Goal: Task Accomplishment & Management: Use online tool/utility

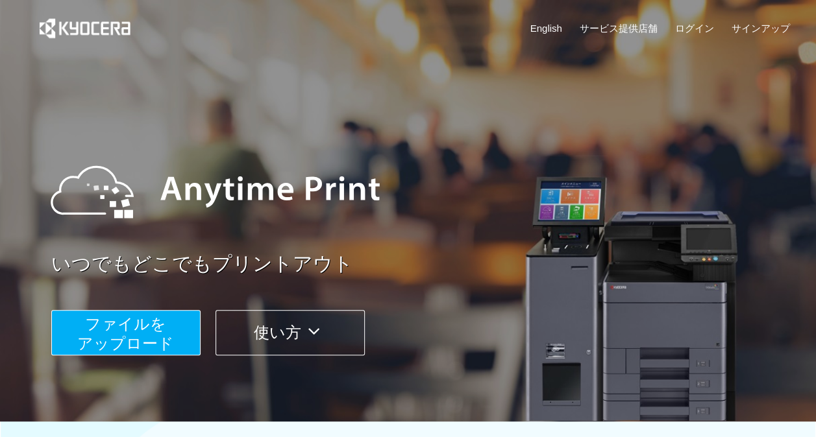
click at [155, 341] on span "ファイルを ​​アップロード" at bounding box center [125, 333] width 97 height 37
click at [190, 336] on button "ファイルを ​​アップロード" at bounding box center [125, 332] width 149 height 45
click at [160, 336] on span "ファイルを ​​アップロード" at bounding box center [125, 333] width 97 height 37
click at [119, 344] on span "ファイルを ​​アップロード" at bounding box center [125, 333] width 97 height 37
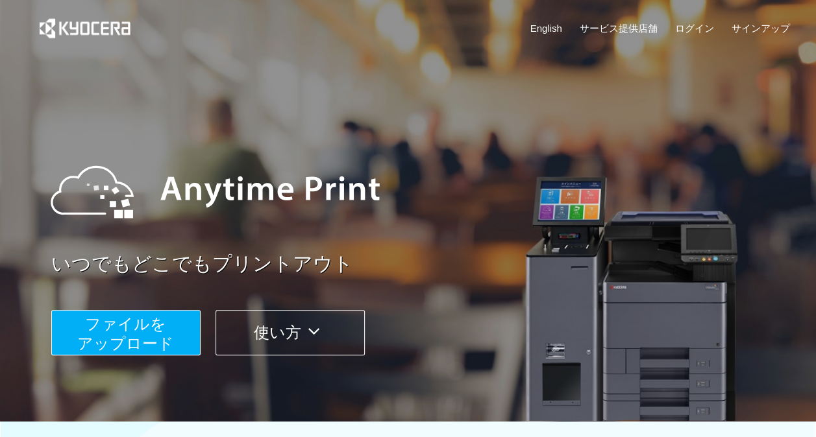
click at [119, 344] on span "ファイルを ​​アップロード" at bounding box center [125, 333] width 97 height 37
click at [119, 331] on span "ファイルを ​​アップロード" at bounding box center [125, 333] width 97 height 37
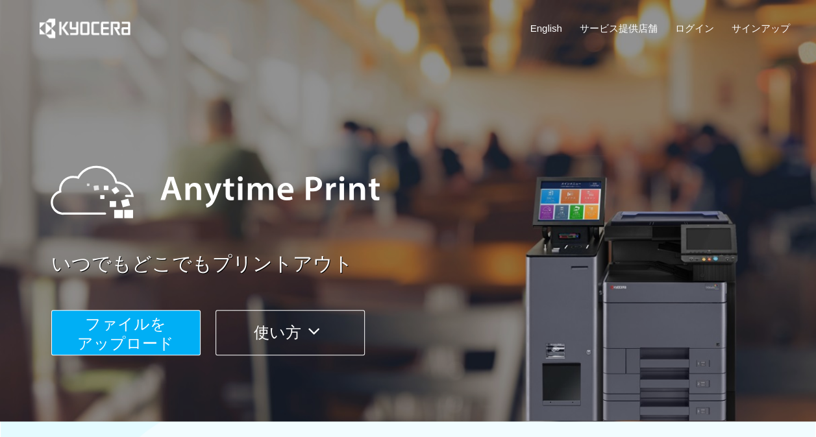
click at [106, 342] on span "ファイルを ​​アップロード" at bounding box center [125, 333] width 97 height 37
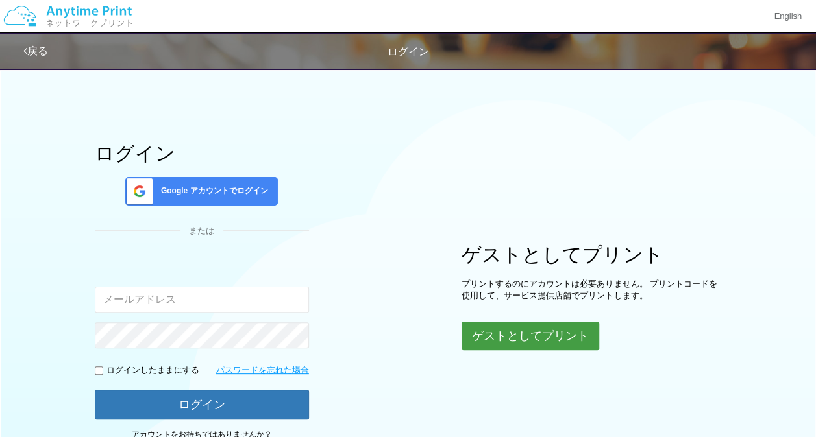
click at [499, 328] on button "ゲストとしてプリント" at bounding box center [530, 336] width 138 height 29
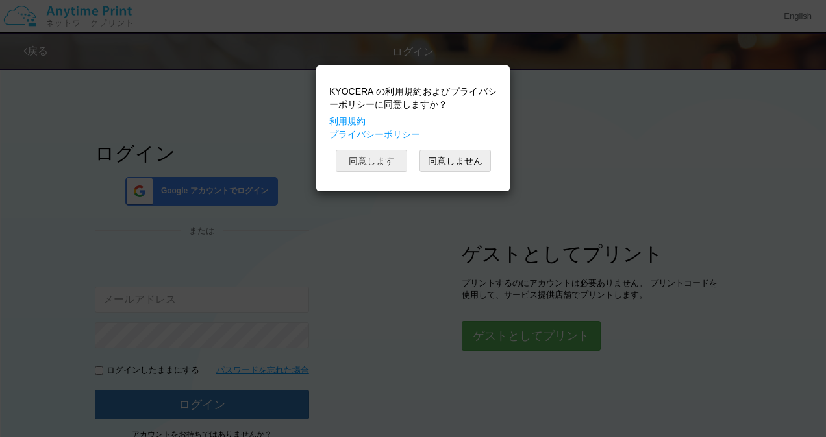
click at [388, 162] on button "同意します" at bounding box center [371, 161] width 71 height 22
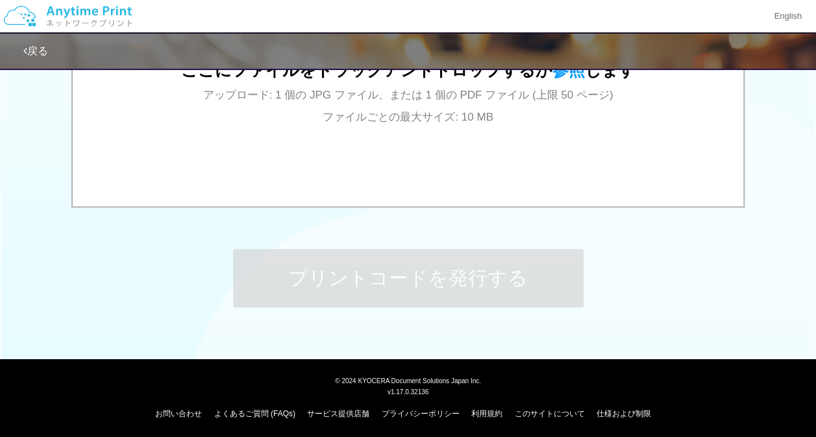
scroll to position [549, 0]
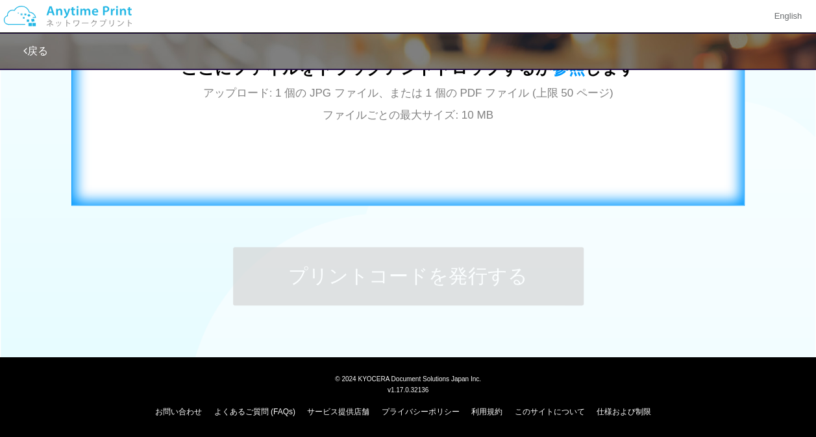
click at [468, 190] on div "ここにファイルをドラッグアンドドロップするか 参照 します アップロード: 1 個の JPG ファイル、または 1 個の PDF ファイル (上限 50 ペー…" at bounding box center [408, 74] width 646 height 235
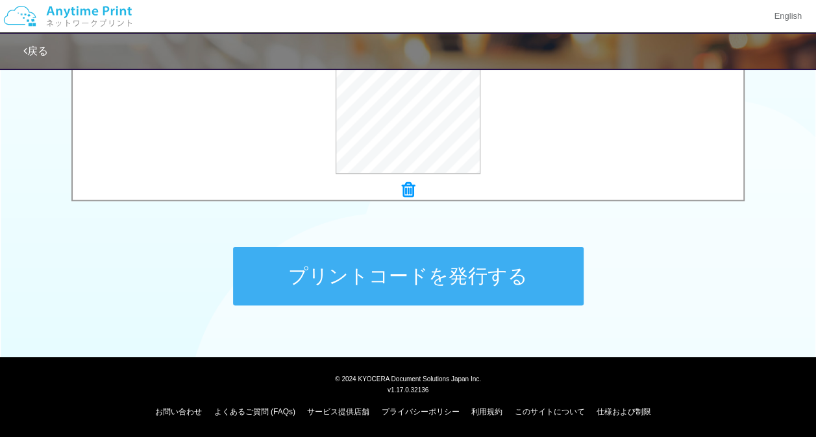
click at [486, 268] on button "プリントコードを発行する" at bounding box center [408, 276] width 350 height 58
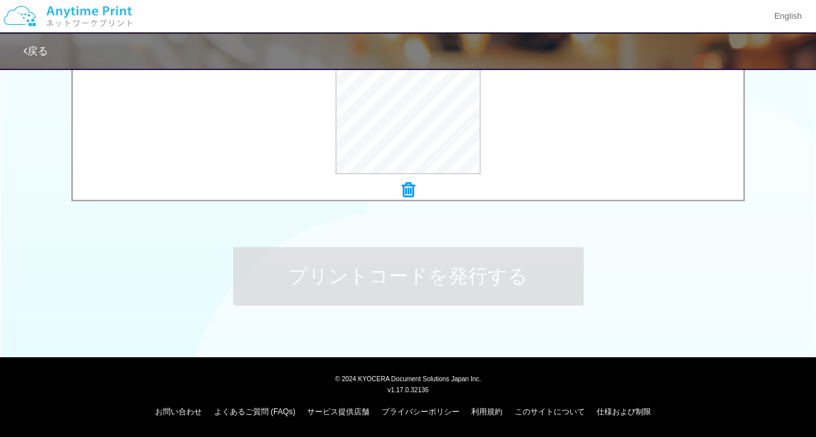
scroll to position [0, 0]
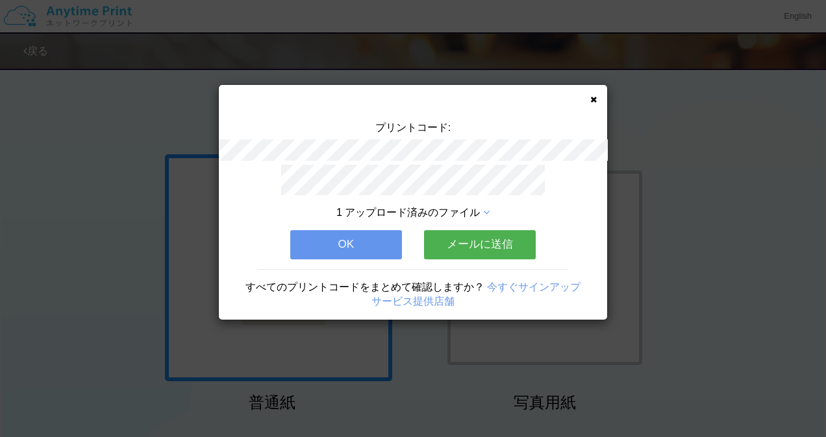
click at [374, 230] on button "OK" at bounding box center [346, 244] width 112 height 29
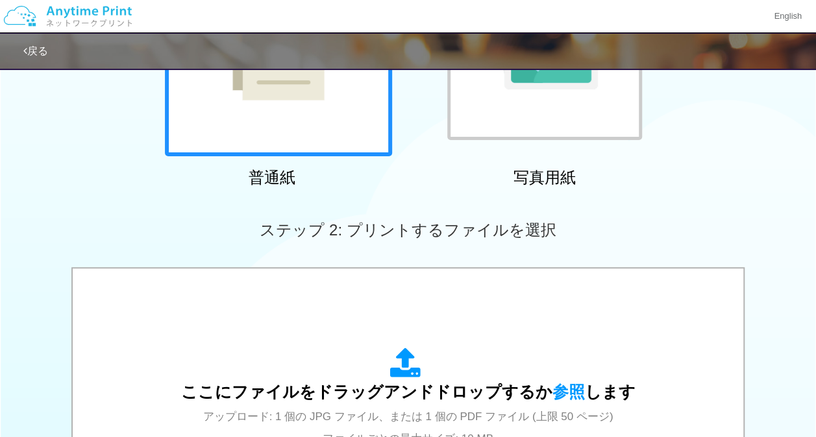
scroll to position [257, 0]
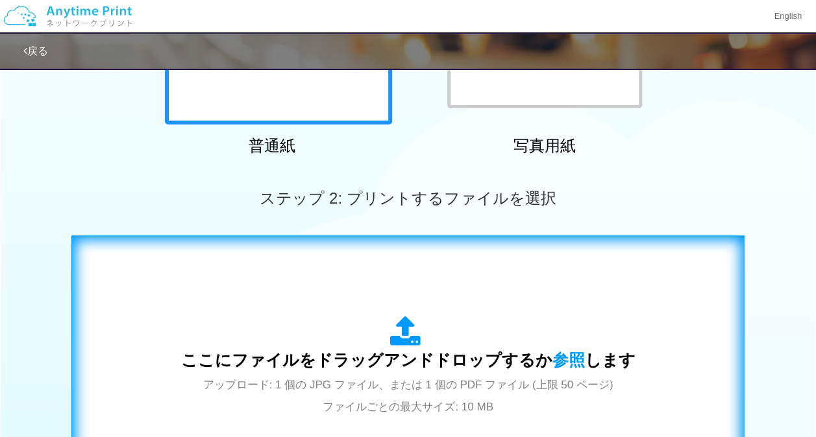
click at [440, 258] on div "ここにファイルをドラッグアンドドロップするか 参照 します アップロード: 1 個の JPG ファイル、または 1 個の PDF ファイル (上限 50 ペー…" at bounding box center [408, 366] width 646 height 235
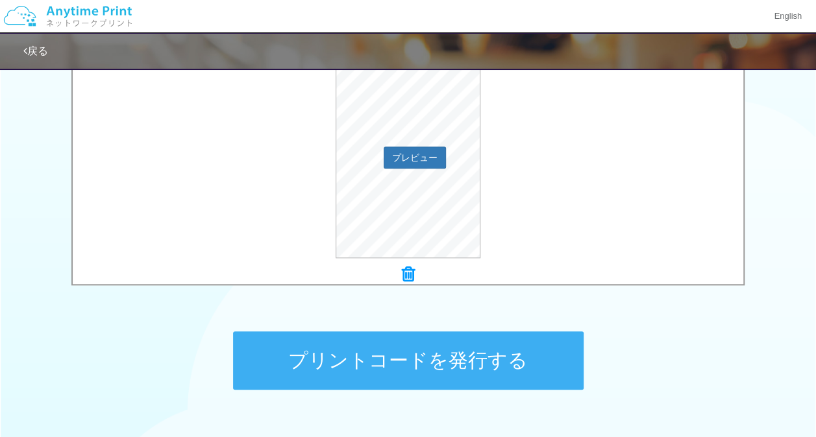
scroll to position [549, 0]
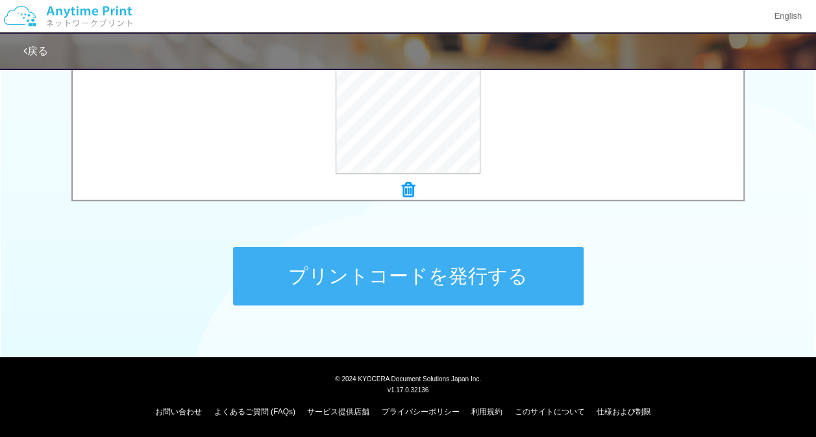
click at [430, 280] on button "プリントコードを発行する" at bounding box center [408, 276] width 350 height 58
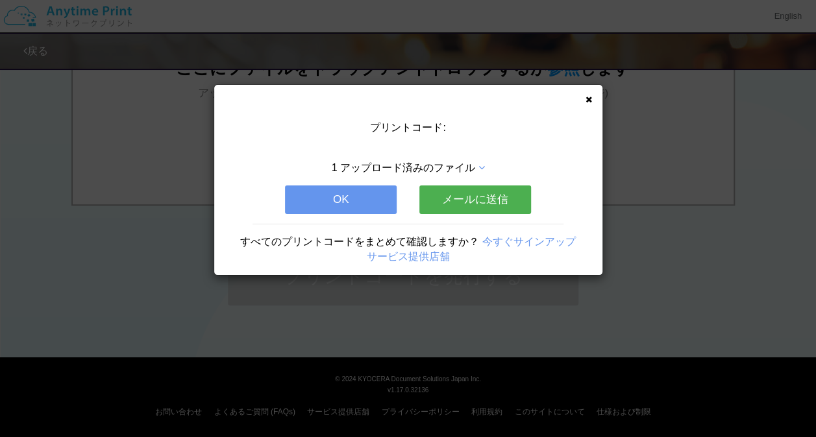
scroll to position [0, 0]
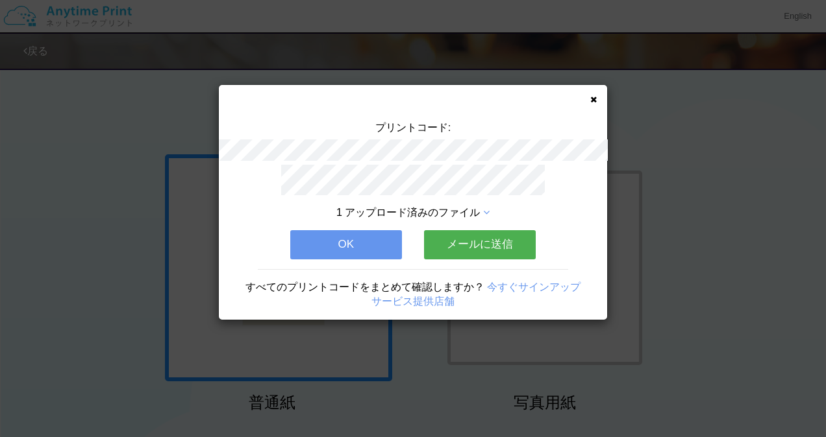
click at [347, 230] on button "OK" at bounding box center [346, 244] width 112 height 29
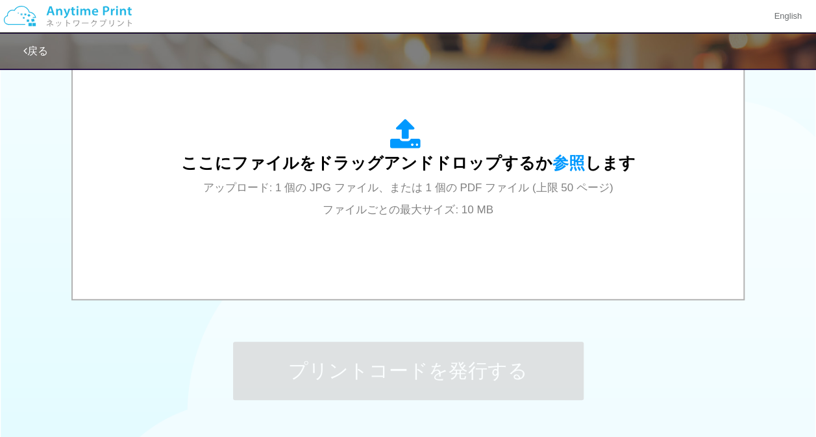
scroll to position [491, 0]
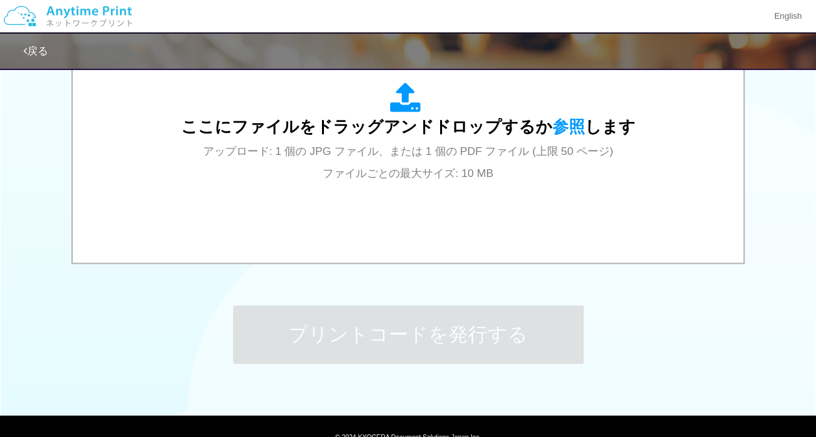
click at [347, 229] on div "ここにファイルをドラッグアンドドロップするか 参照 します アップロード: 1 個の JPG ファイル、または 1 個の PDF ファイル (上限 50 ペー…" at bounding box center [408, 133] width 644 height 234
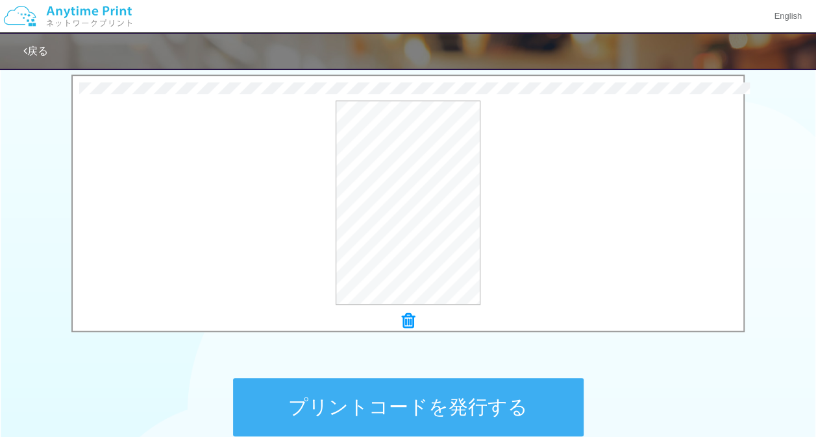
scroll to position [421, 0]
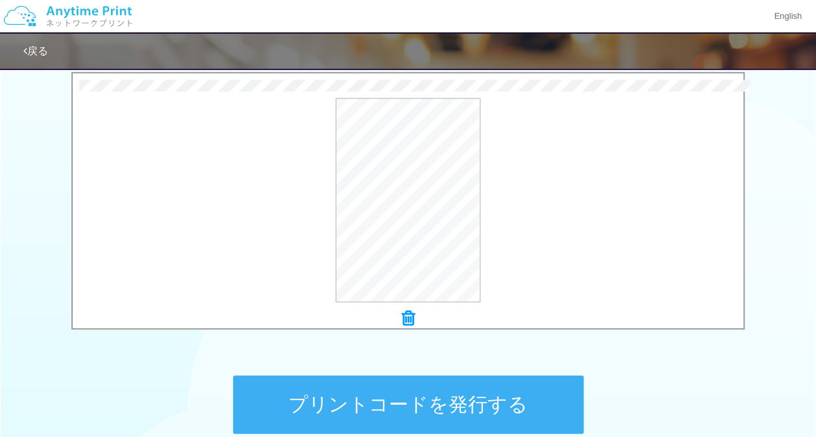
click at [448, 384] on button "プリントコードを発行する" at bounding box center [408, 405] width 350 height 58
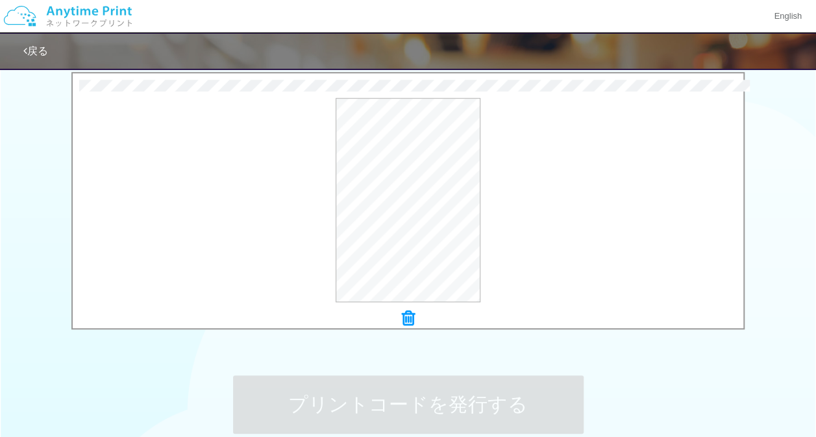
scroll to position [0, 0]
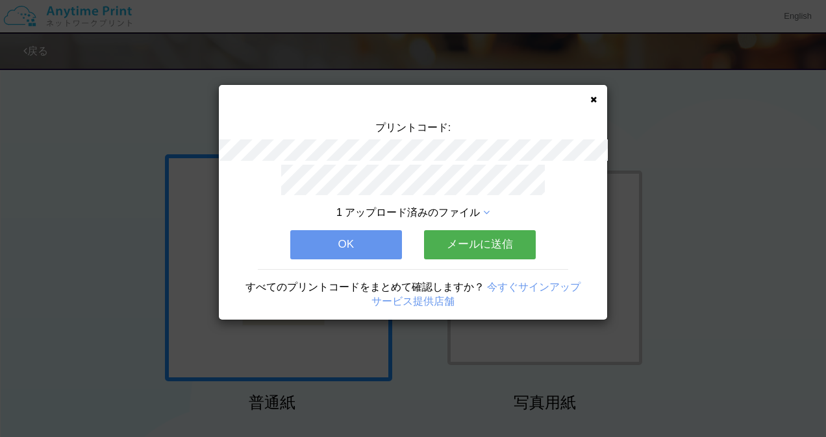
click at [363, 239] on button "OK" at bounding box center [346, 244] width 112 height 29
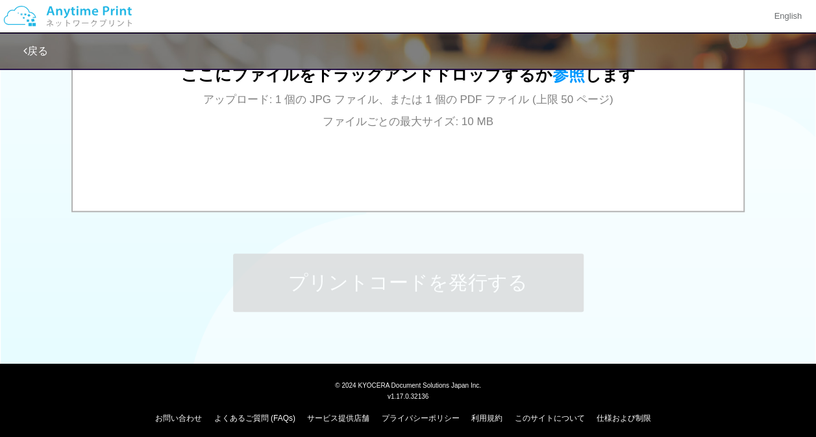
scroll to position [549, 0]
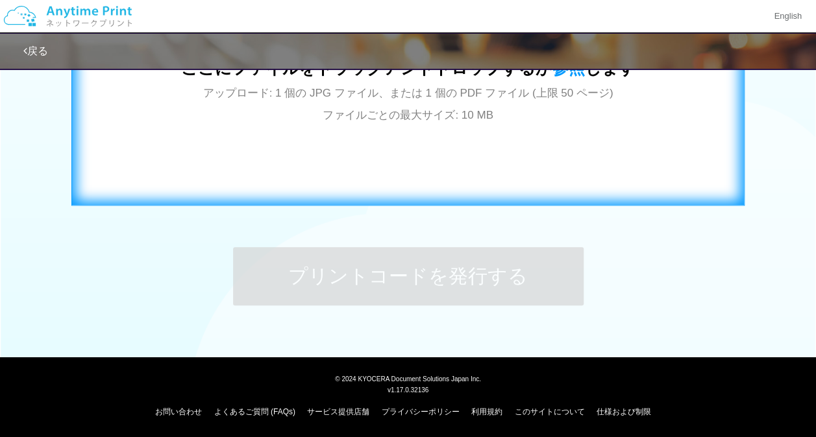
click at [422, 156] on div "ここにファイルをドラッグアンドドロップするか 参照 します アップロード: 1 個の JPG ファイル、または 1 個の PDF ファイル (上限 50 ペー…" at bounding box center [408, 74] width 646 height 235
